Goal: Obtain resource: Download file/media

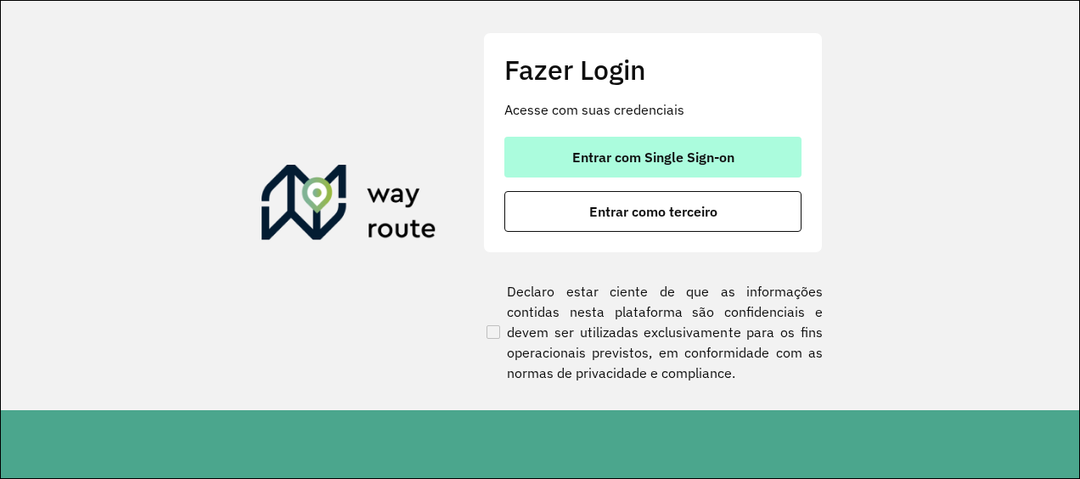
click at [577, 163] on span "Entrar com Single Sign-on" at bounding box center [653, 157] width 162 height 14
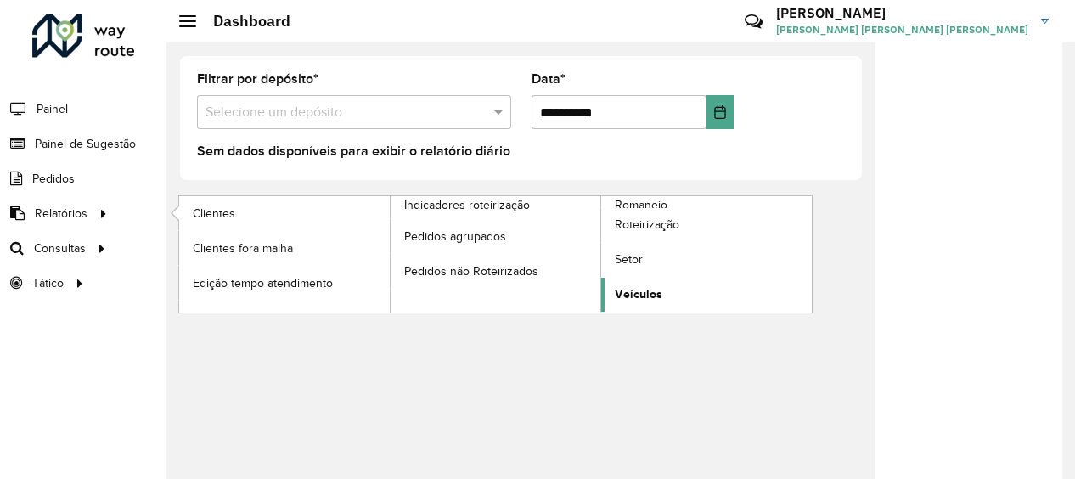
click at [650, 287] on span "Veículos" at bounding box center [639, 294] width 48 height 18
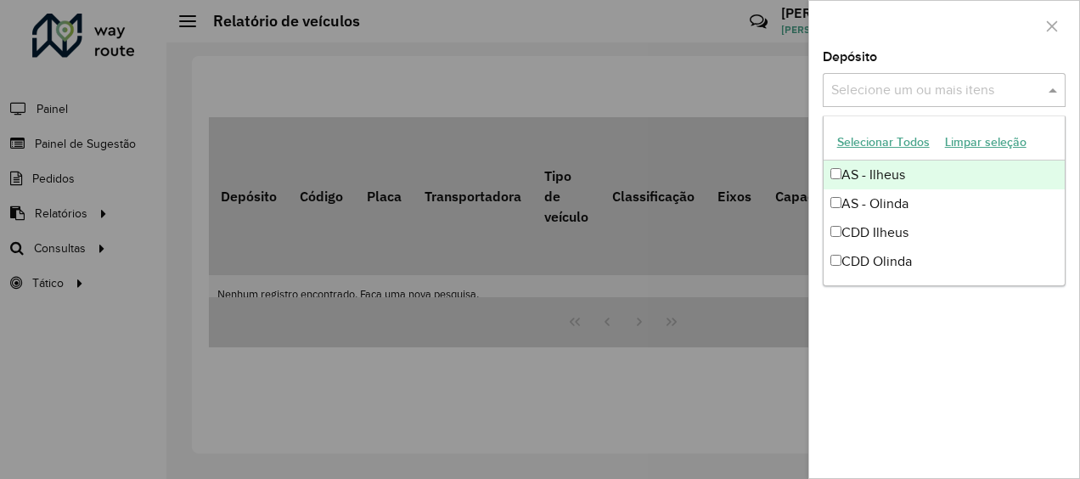
click at [865, 84] on input "text" at bounding box center [935, 91] width 217 height 20
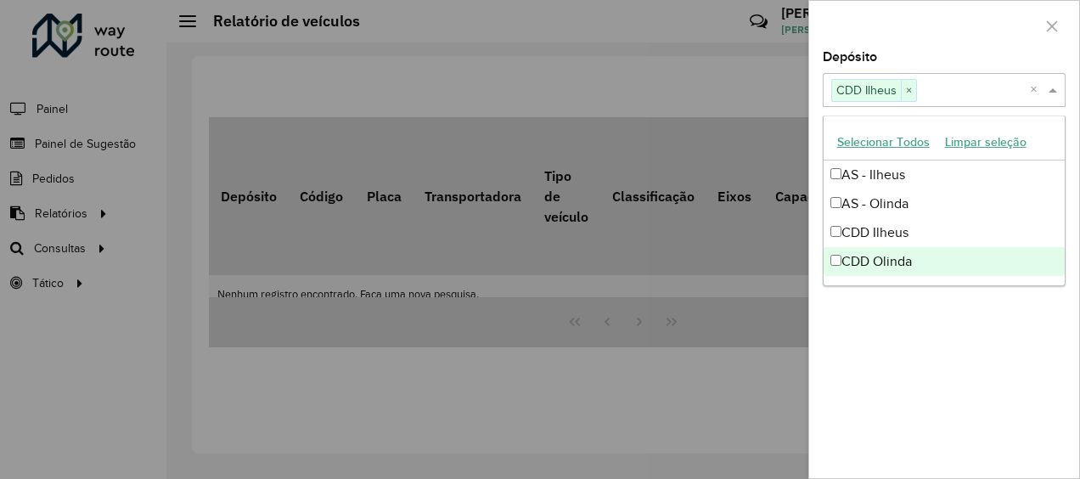
click at [853, 318] on div "Depósito Selecione um ou mais itens CDD Ilheus × × Grupo de Depósito Selecione …" at bounding box center [944, 264] width 270 height 427
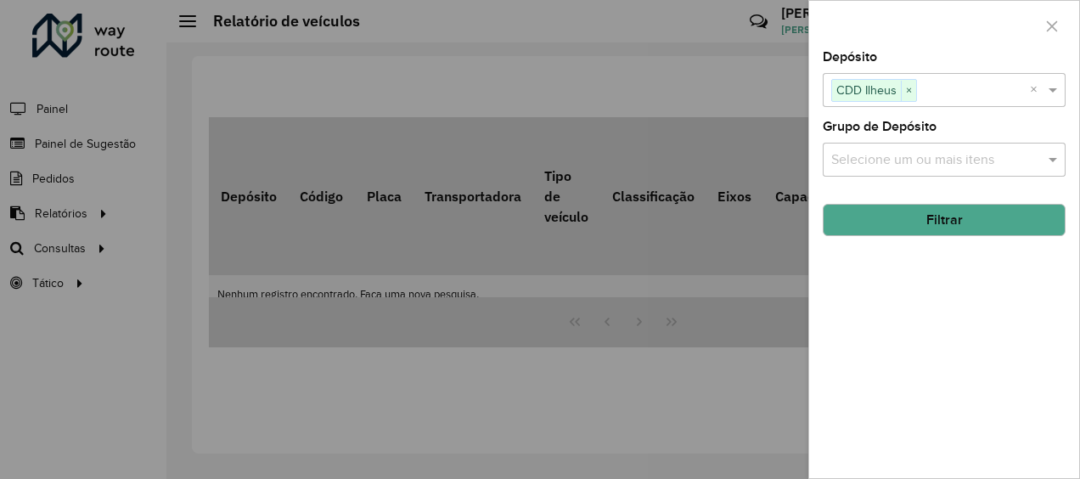
click at [845, 143] on div "Selecione um ou mais itens" at bounding box center [944, 160] width 243 height 34
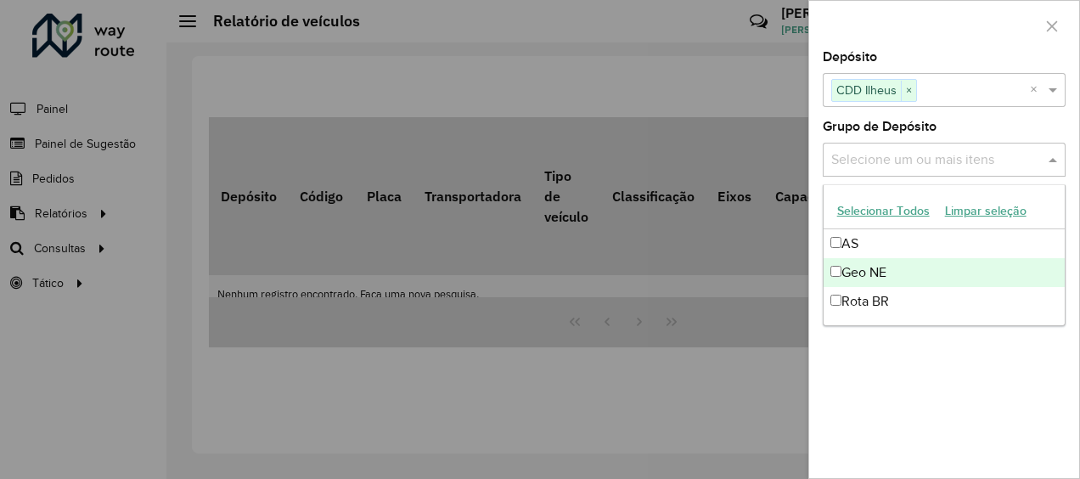
click at [841, 369] on div "Depósito Selecione um ou mais itens CDD Ilheus × × Grupo de Depósito Selecione …" at bounding box center [944, 264] width 270 height 427
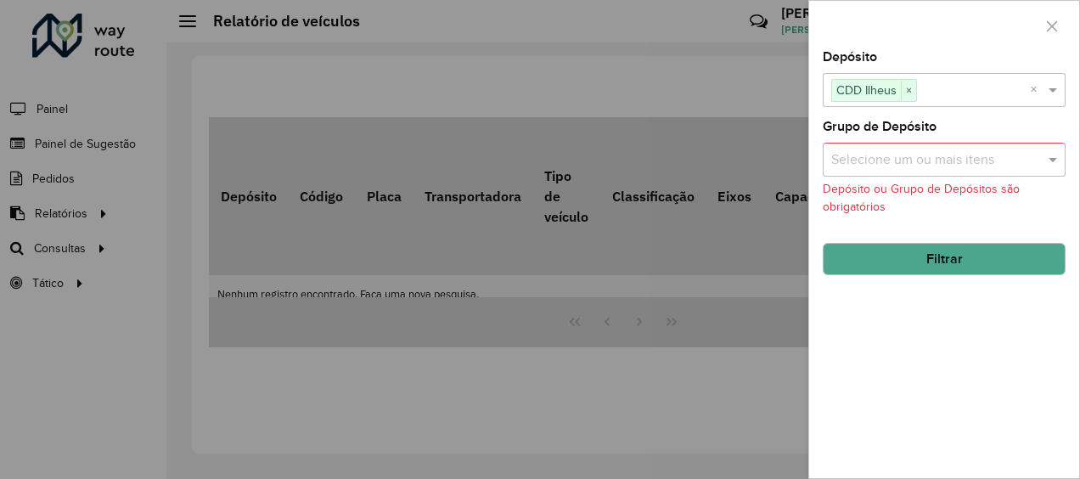
click at [861, 240] on hb-field-button "Filtrar" at bounding box center [944, 252] width 243 height 46
click at [862, 260] on button "Filtrar" at bounding box center [944, 259] width 243 height 32
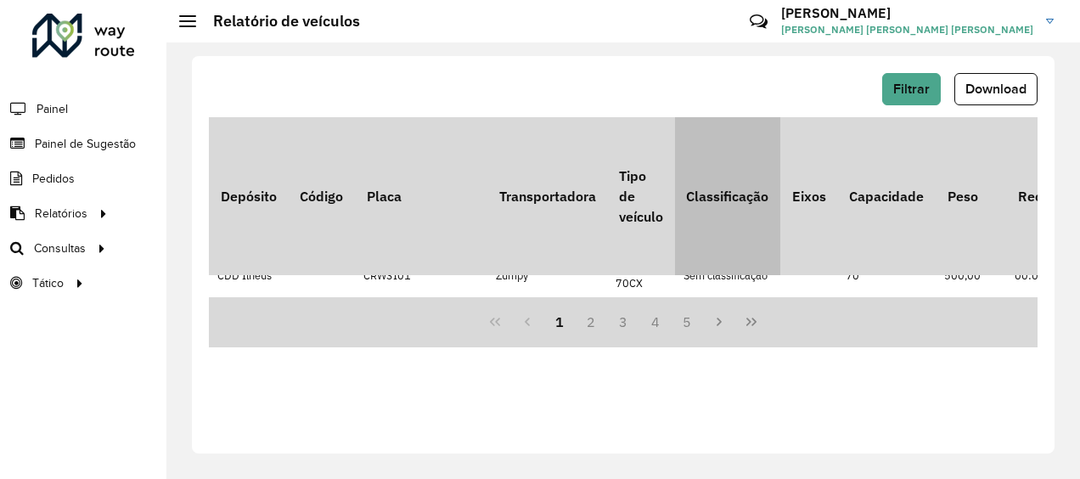
scroll to position [340, 0]
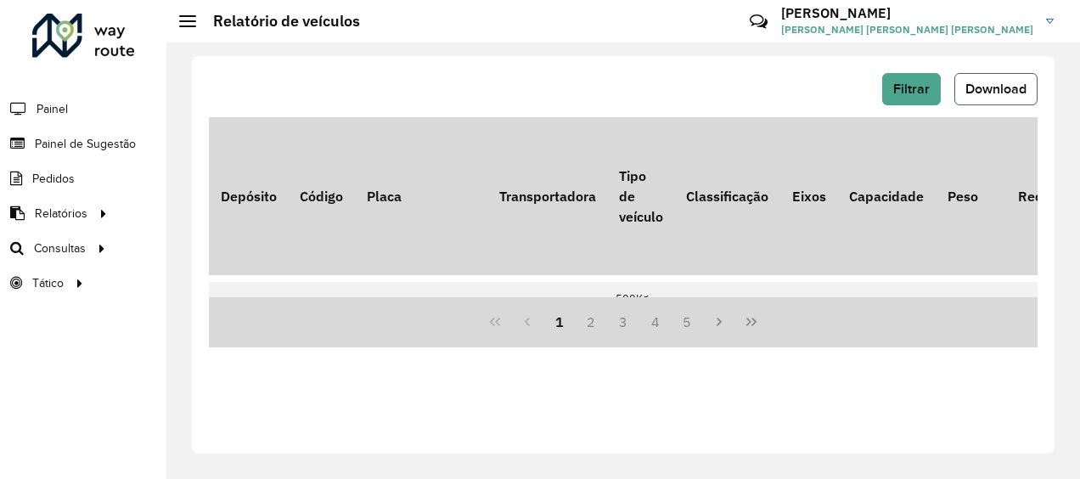
click at [991, 92] on span "Download" at bounding box center [995, 89] width 61 height 14
